Goal: Navigation & Orientation: Find specific page/section

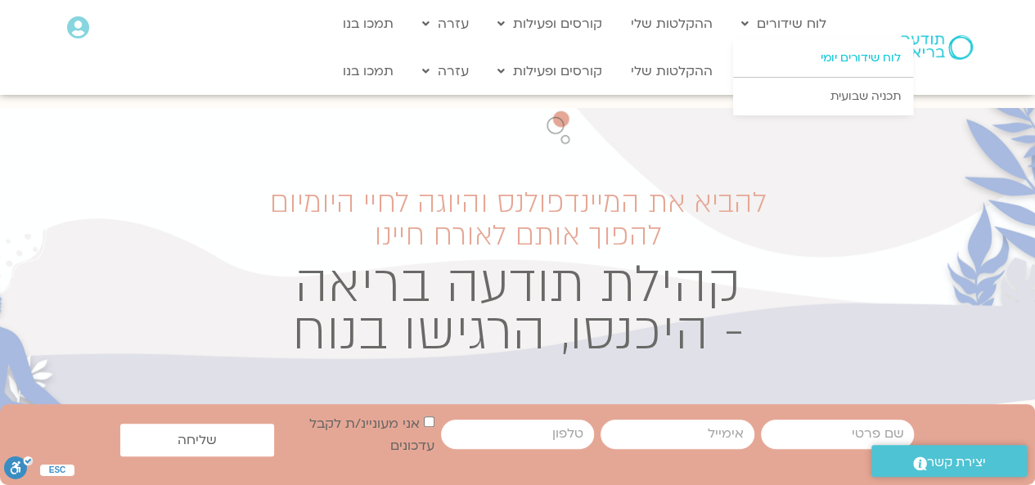
click at [871, 55] on link "לוח שידורים יומי" at bounding box center [823, 58] width 180 height 38
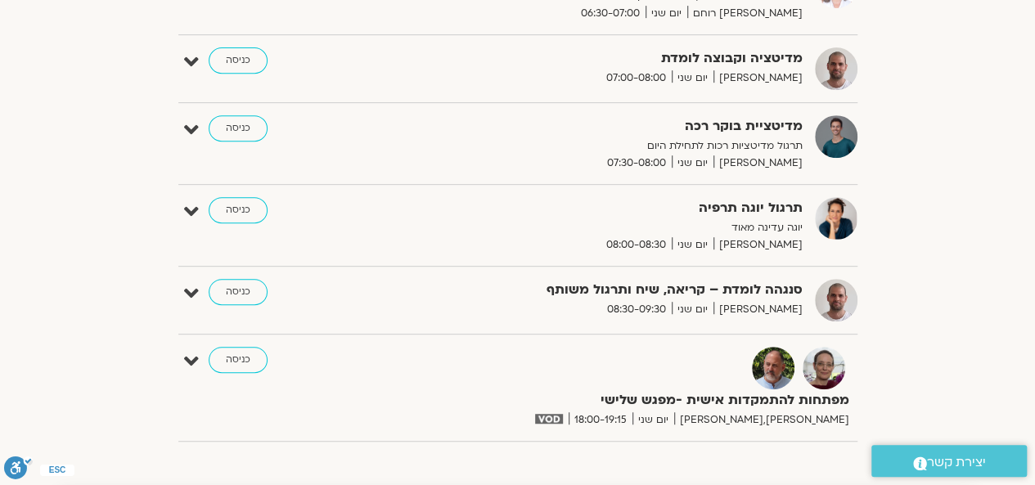
scroll to position [375, 0]
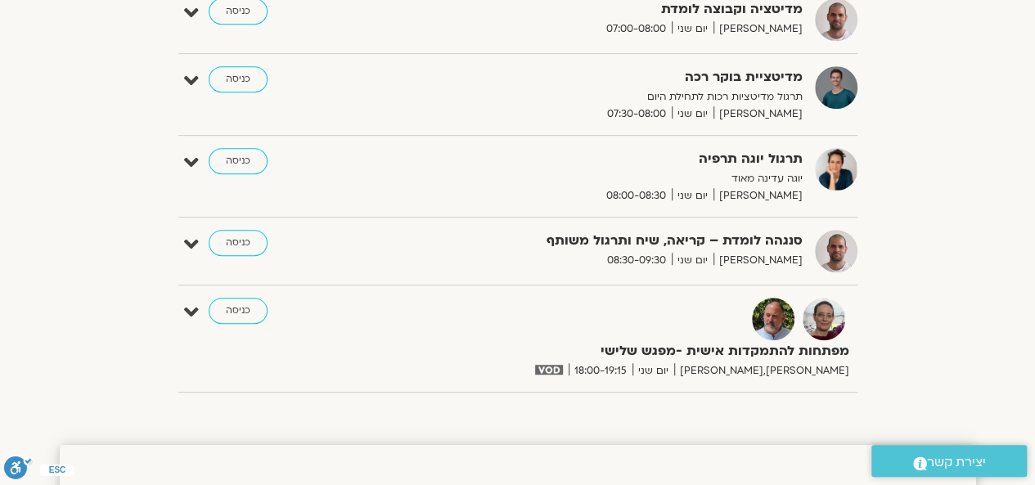
click at [562, 365] on img at bounding box center [548, 370] width 27 height 10
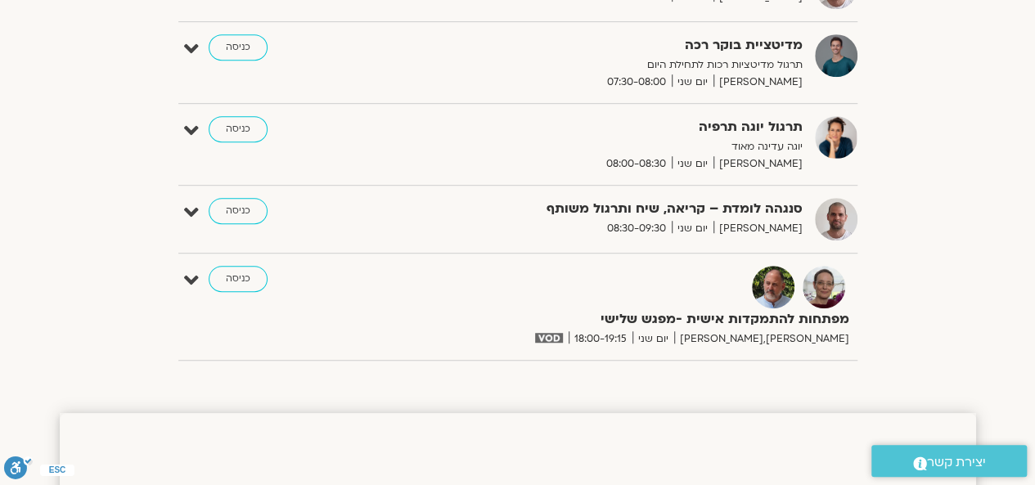
scroll to position [573, 0]
